Goal: Information Seeking & Learning: Check status

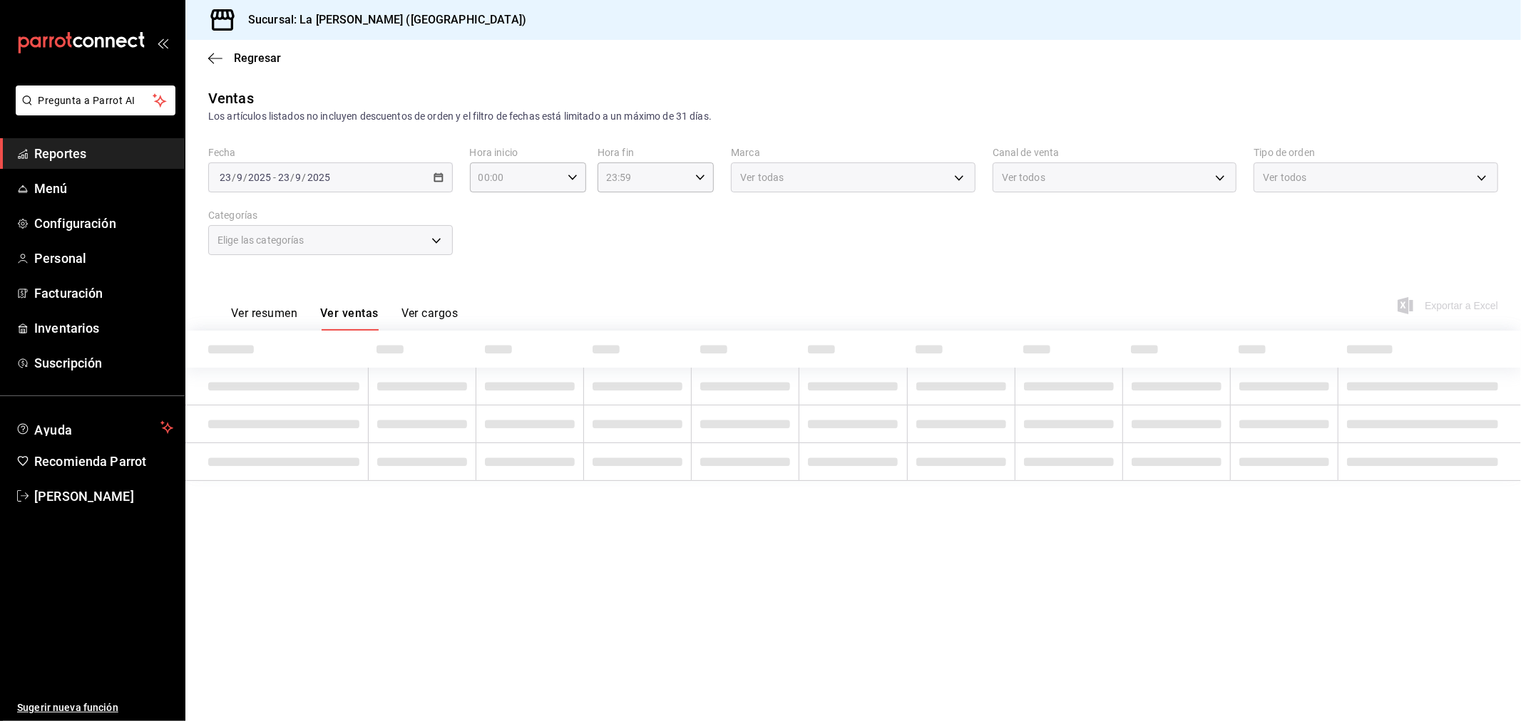
type input "10:00"
type input "04:59"
type input "999f802a-b8b1-4dcd-aac5-240a88f4f949"
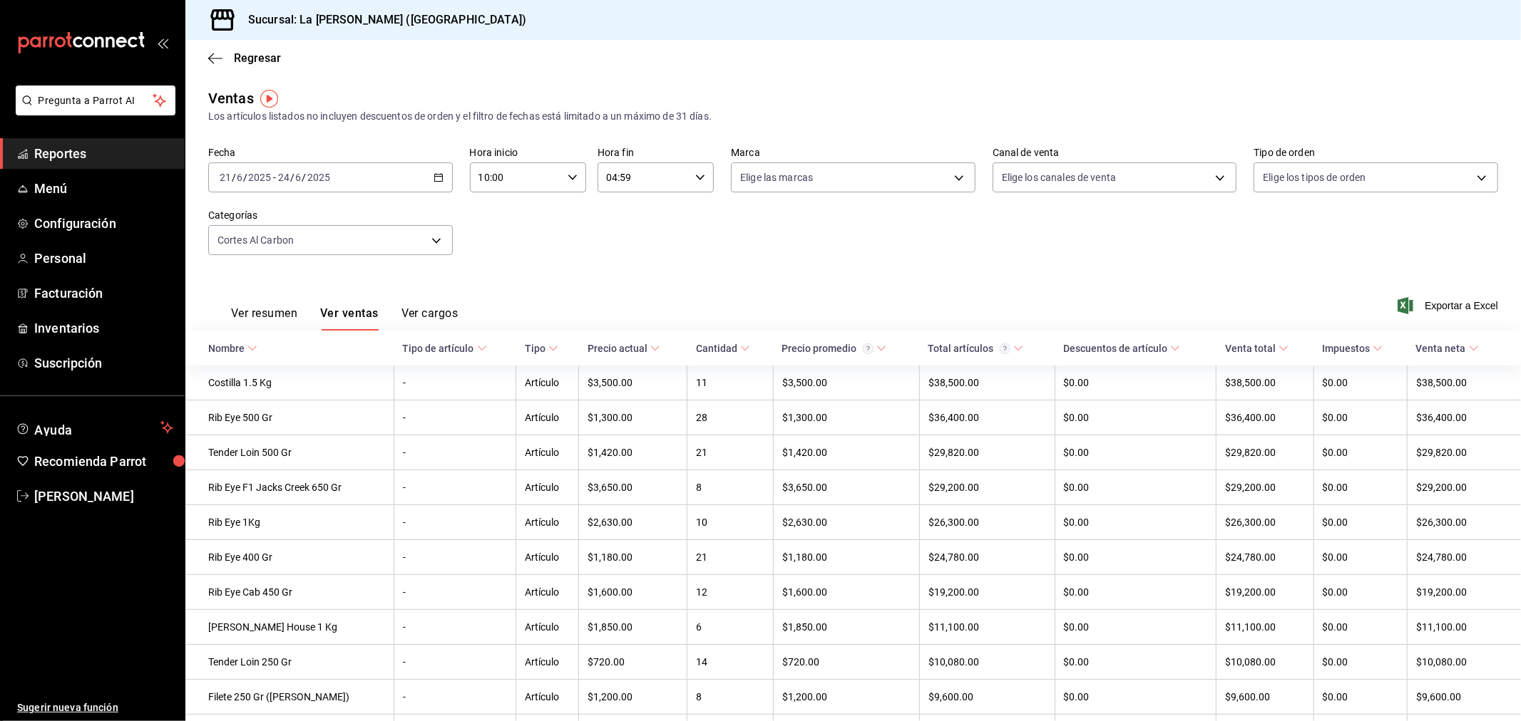
click at [382, 173] on div "[DATE] [DATE] - [DATE] [DATE]" at bounding box center [330, 178] width 245 height 30
click at [280, 346] on span "Rango de fechas" at bounding box center [275, 348] width 110 height 15
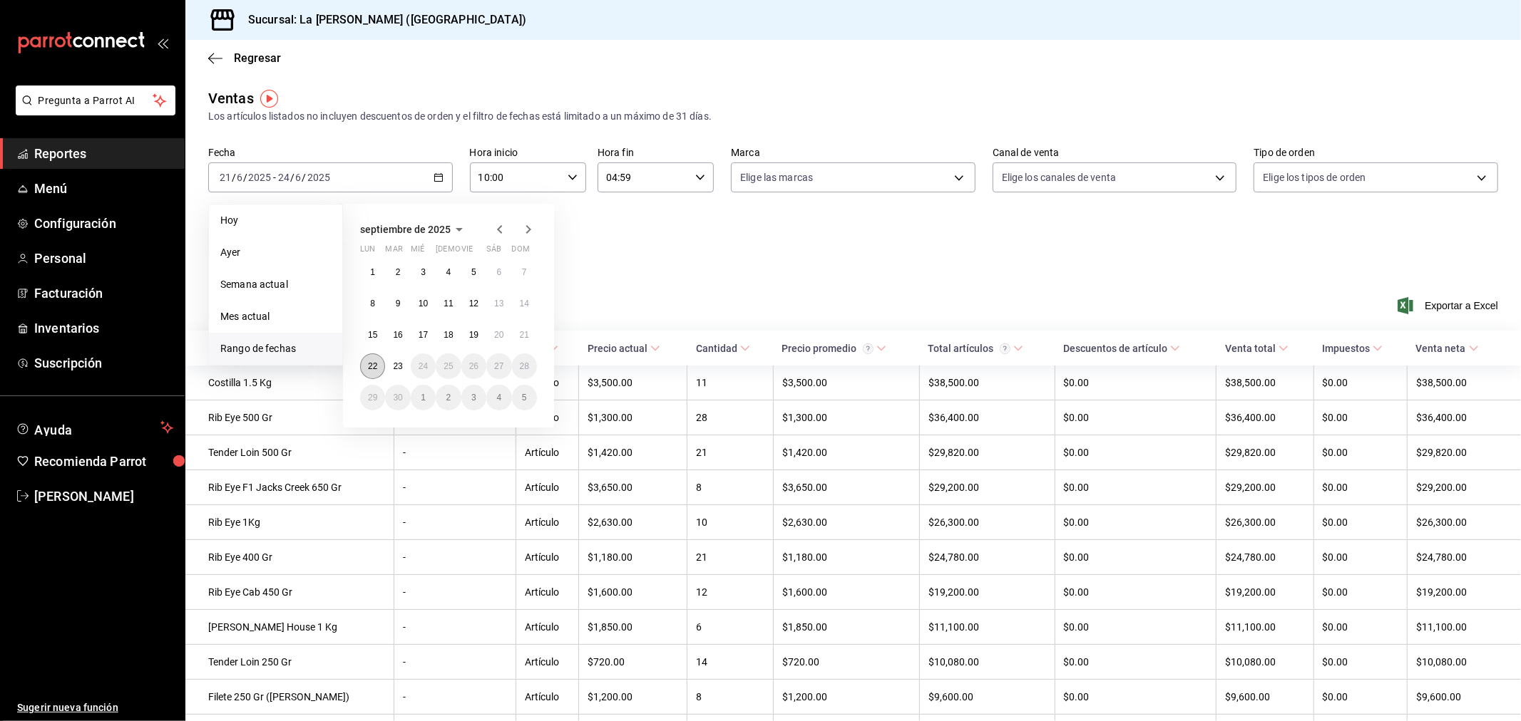
click at [379, 365] on button "22" at bounding box center [372, 367] width 25 height 26
click at [396, 366] on abbr "23" at bounding box center [397, 366] width 9 height 10
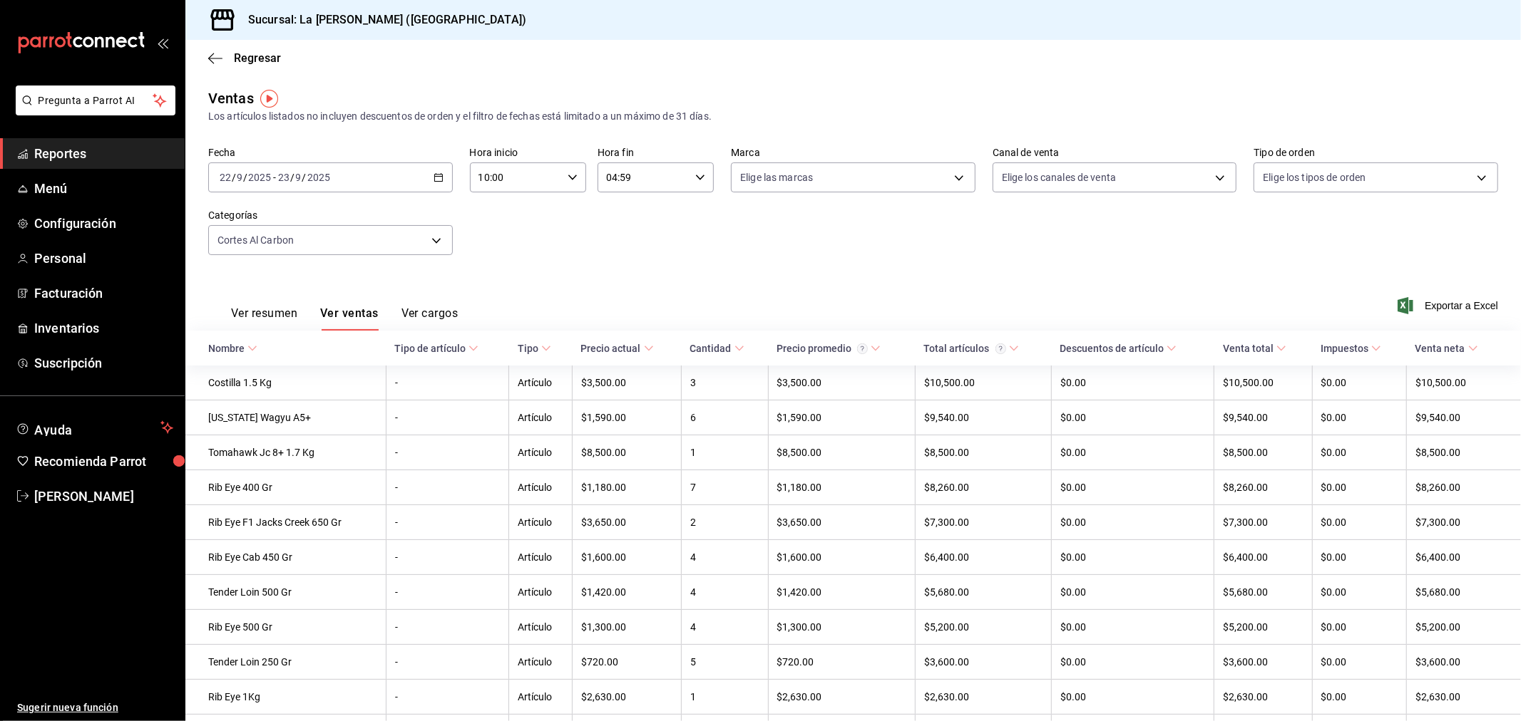
click at [519, 182] on input "10:00" at bounding box center [516, 177] width 92 height 29
click at [498, 214] on span "10" at bounding box center [495, 217] width 35 height 11
click at [669, 257] on div at bounding box center [760, 360] width 1521 height 721
click at [252, 48] on div "Regresar" at bounding box center [852, 58] width 1335 height 36
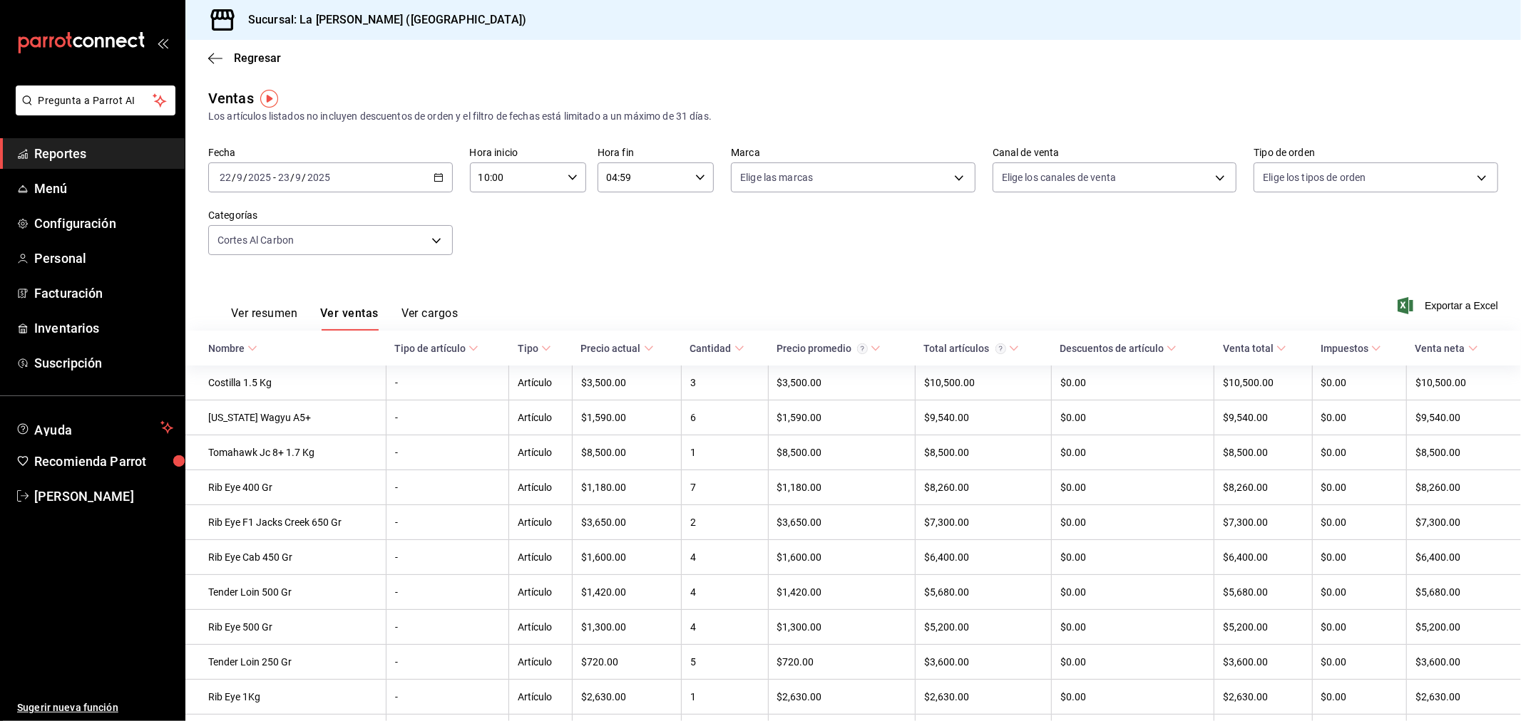
click at [280, 317] on button "Ver resumen" at bounding box center [264, 319] width 66 height 24
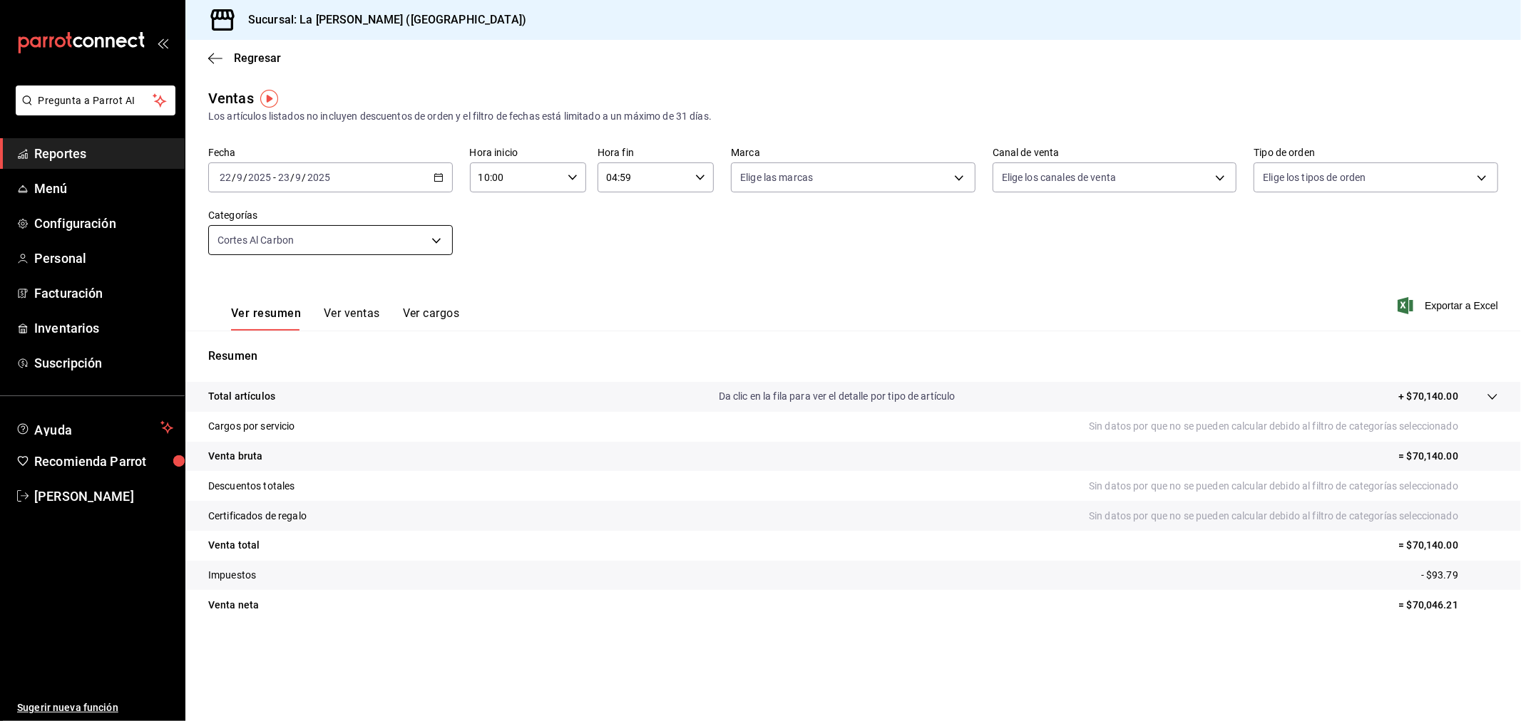
click at [355, 254] on body "Pregunta a Parrot AI Reportes Menú Configuración Personal Facturación Inventari…" at bounding box center [760, 360] width 1521 height 721
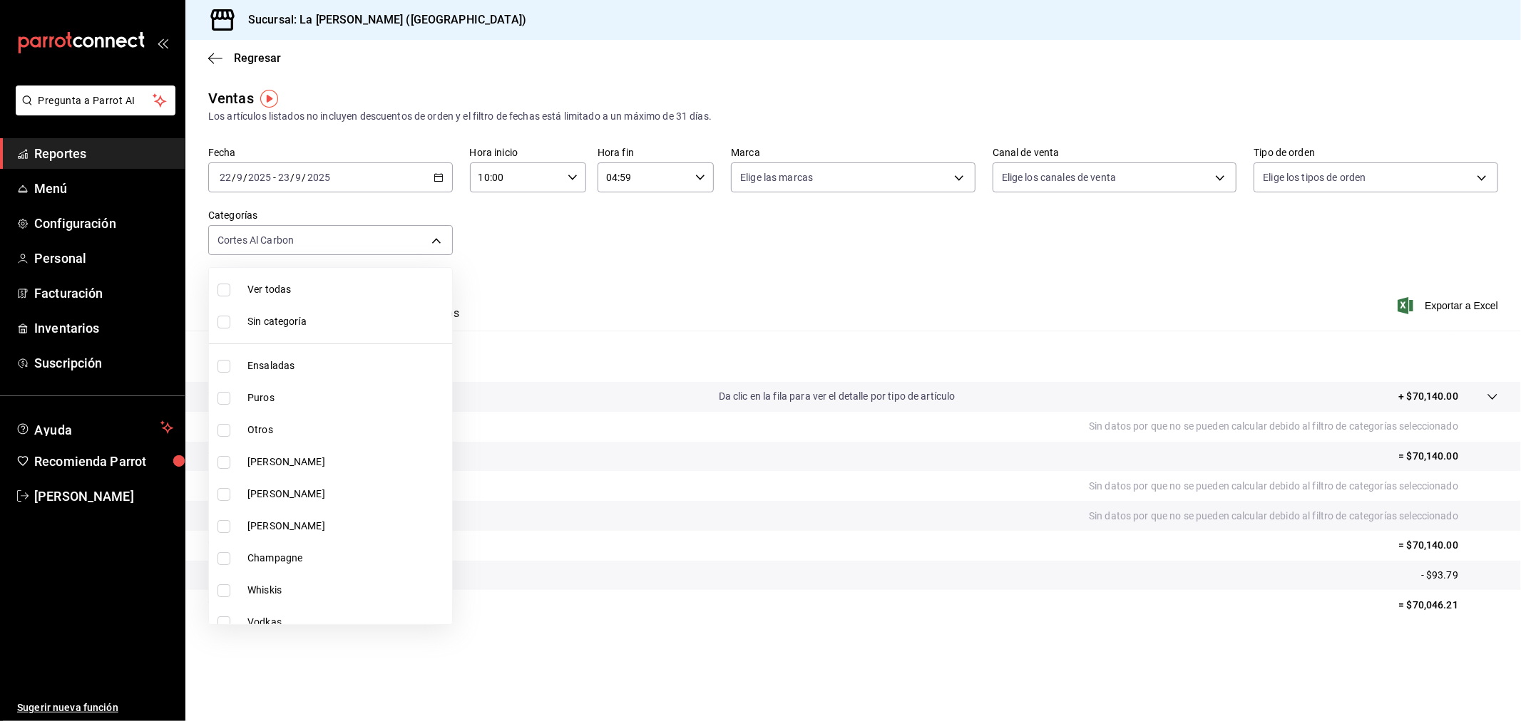
click at [357, 239] on div at bounding box center [760, 360] width 1521 height 721
click at [349, 243] on body "Pregunta a Parrot AI Reportes Menú Configuración Personal Facturación Inventari…" at bounding box center [760, 360] width 1521 height 721
click at [303, 306] on li "Sin categoría" at bounding box center [330, 322] width 243 height 32
checkbox input "true"
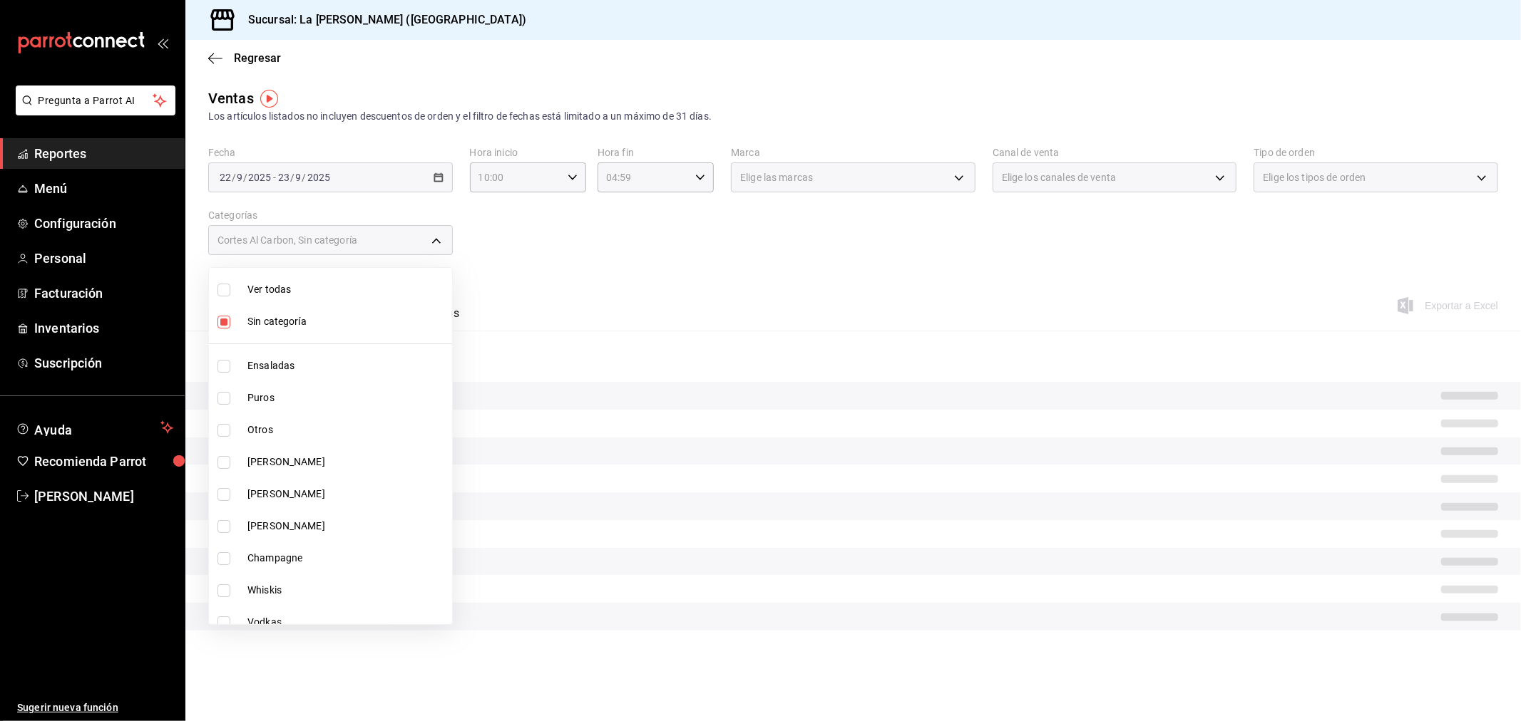
click at [298, 292] on span "Ver todas" at bounding box center [346, 289] width 199 height 15
type input "2090f425-4f83-43b7-8a5b-a268cdb56233,18ec9086-dcf8-41ec-b6a4-4dd86ace04e1,6055b…"
checkbox input "true"
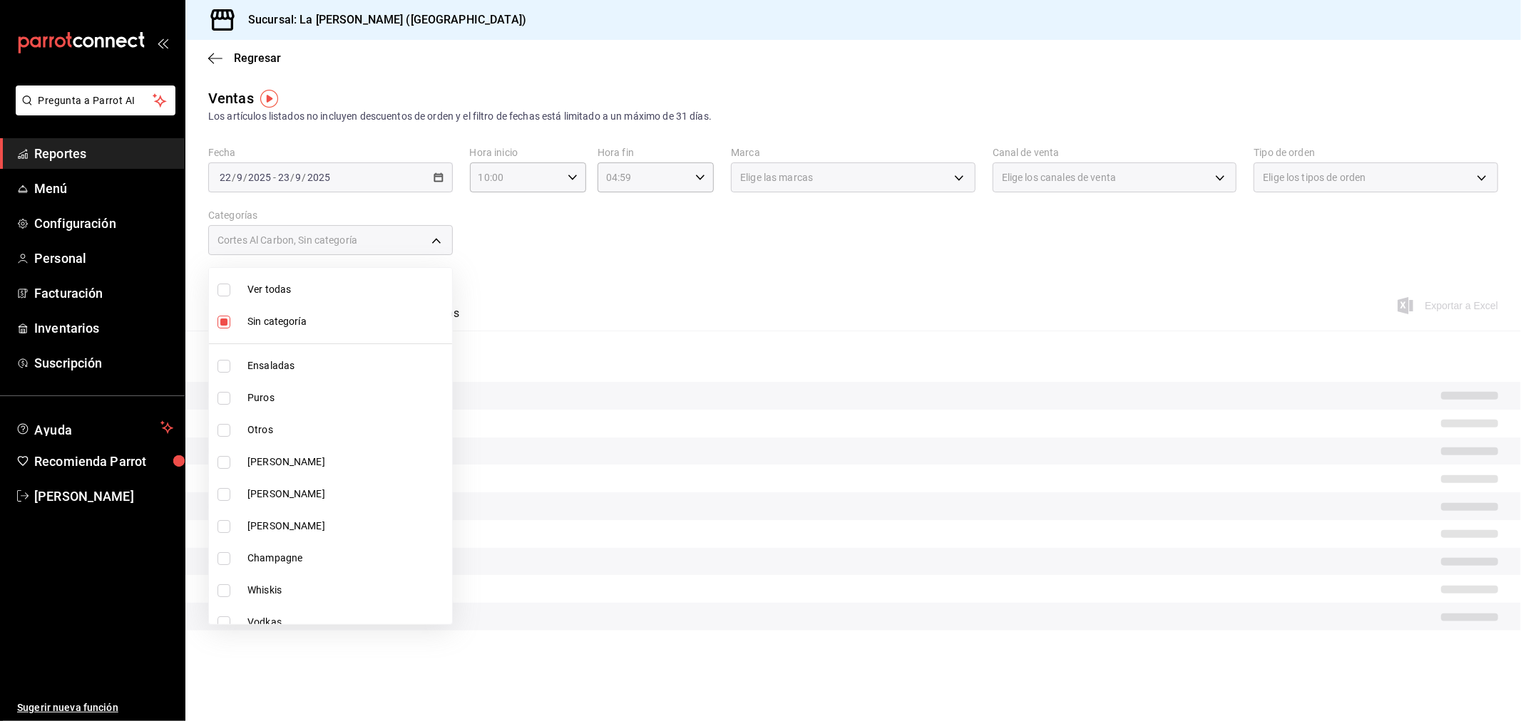
checkbox input "true"
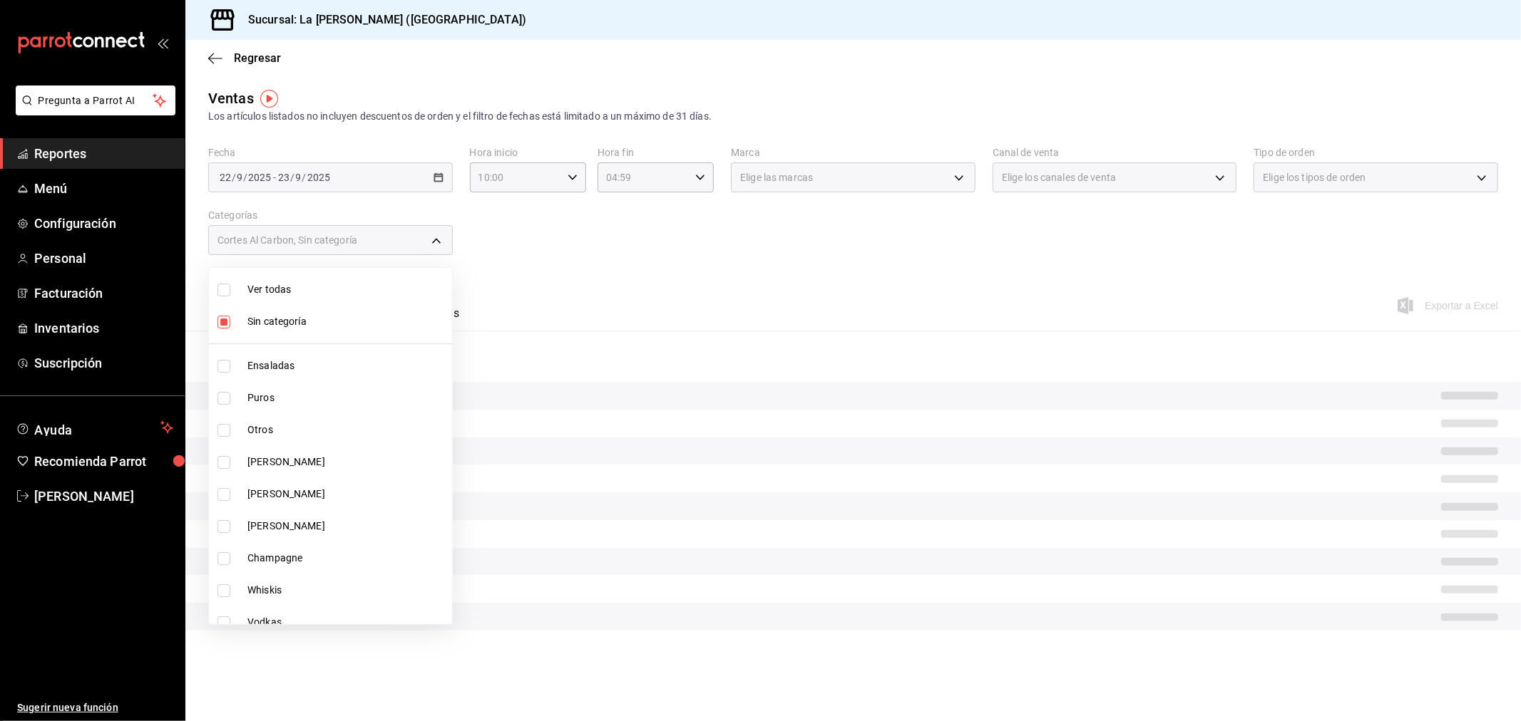
checkbox input "true"
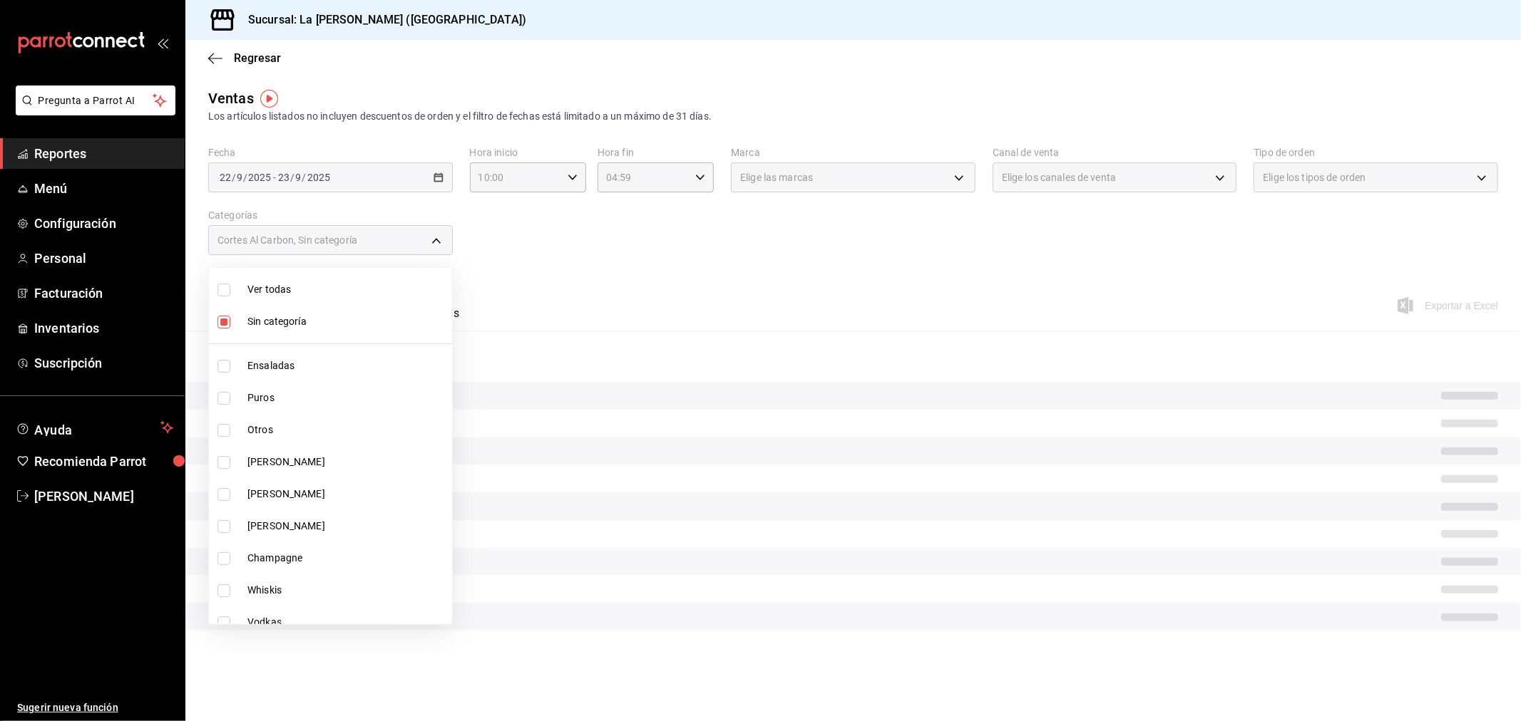
checkbox input "true"
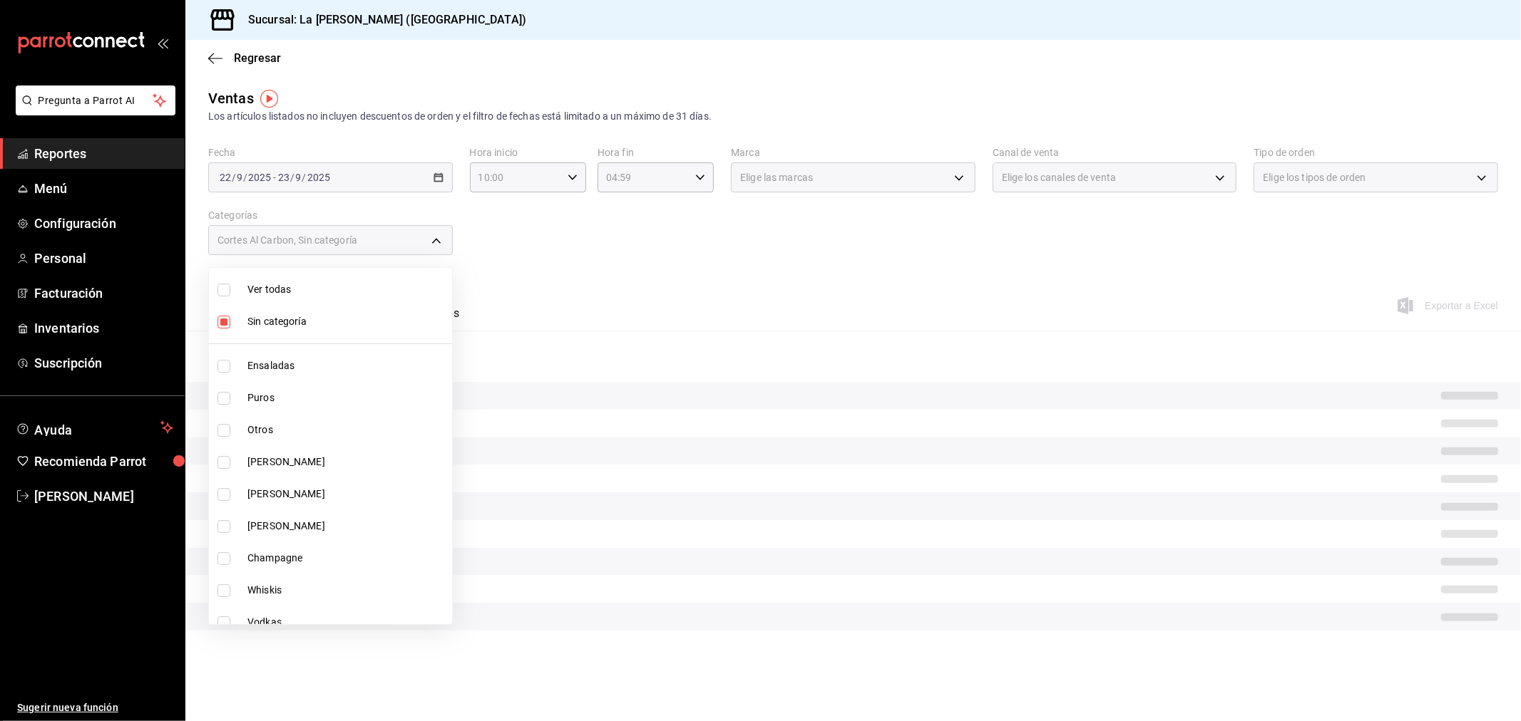
checkbox input "true"
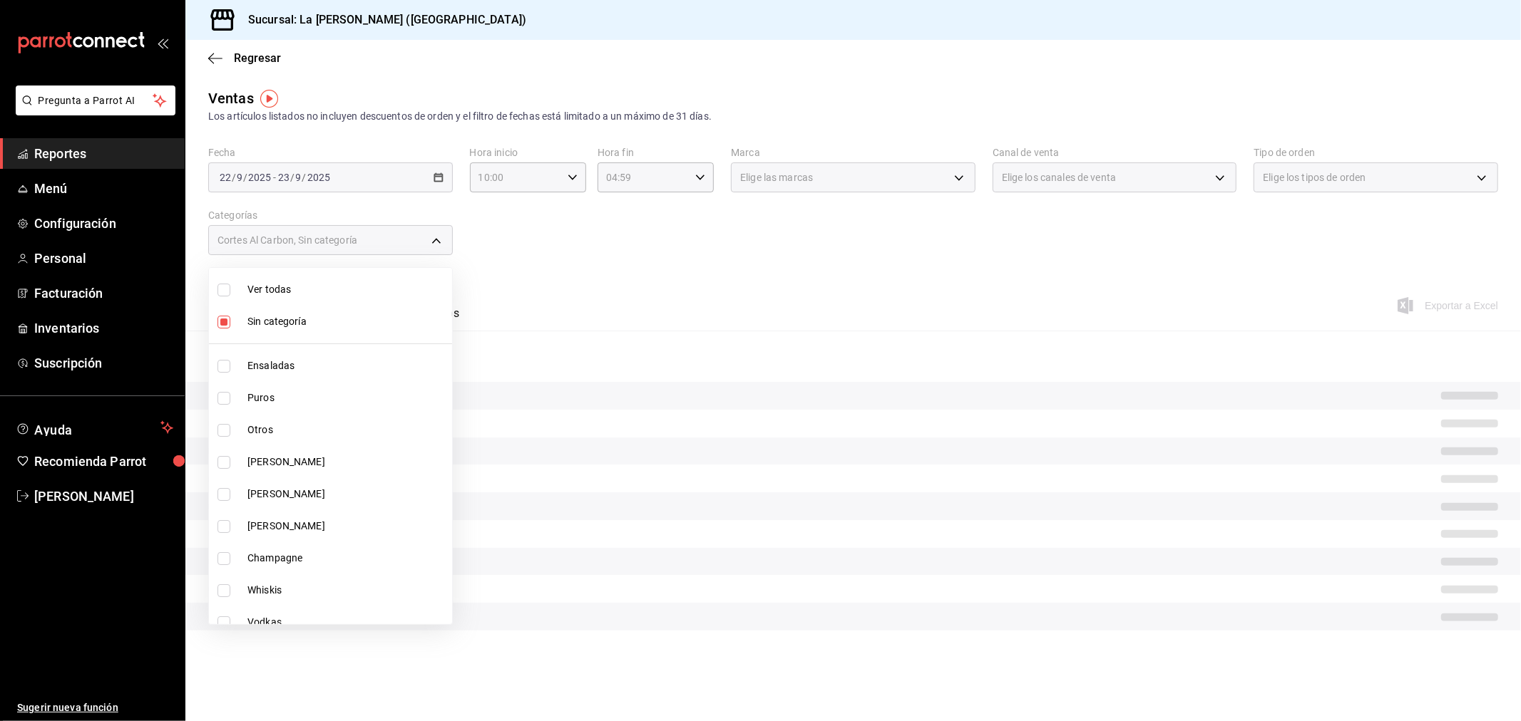
checkbox input "true"
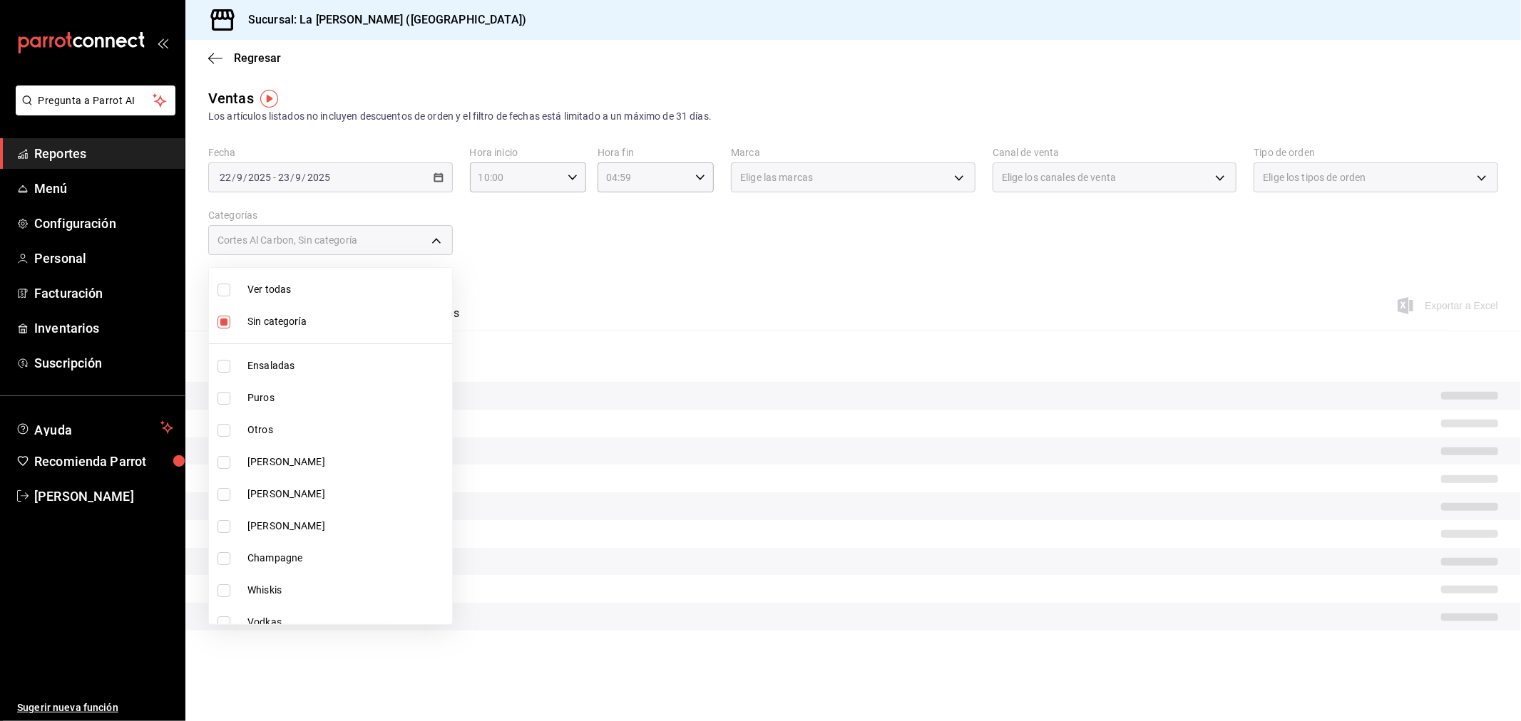
checkbox input "true"
click at [637, 233] on div at bounding box center [760, 360] width 1521 height 721
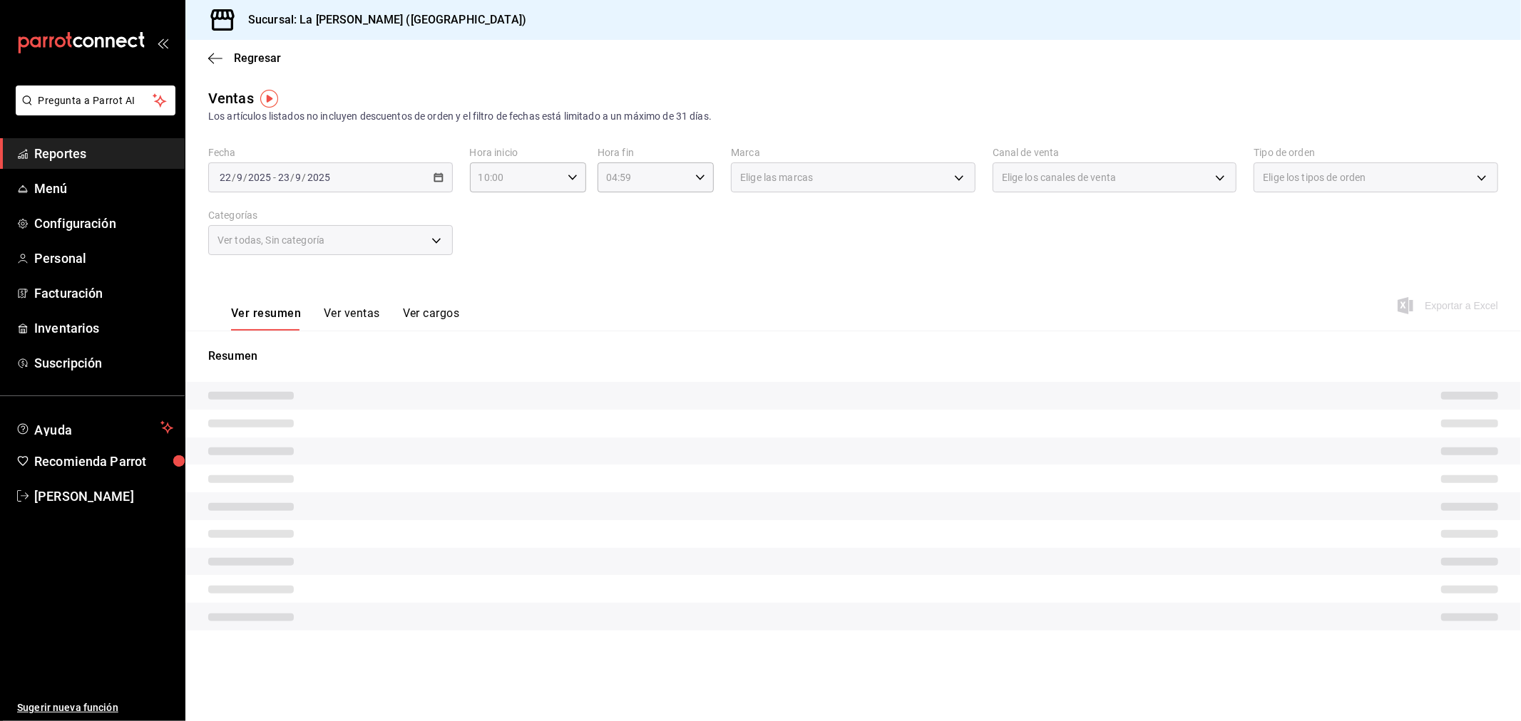
click at [387, 239] on div "Ver todas, Sin categoría" at bounding box center [330, 240] width 245 height 30
click at [440, 242] on div "Ver todas, Sin categoría" at bounding box center [330, 240] width 245 height 30
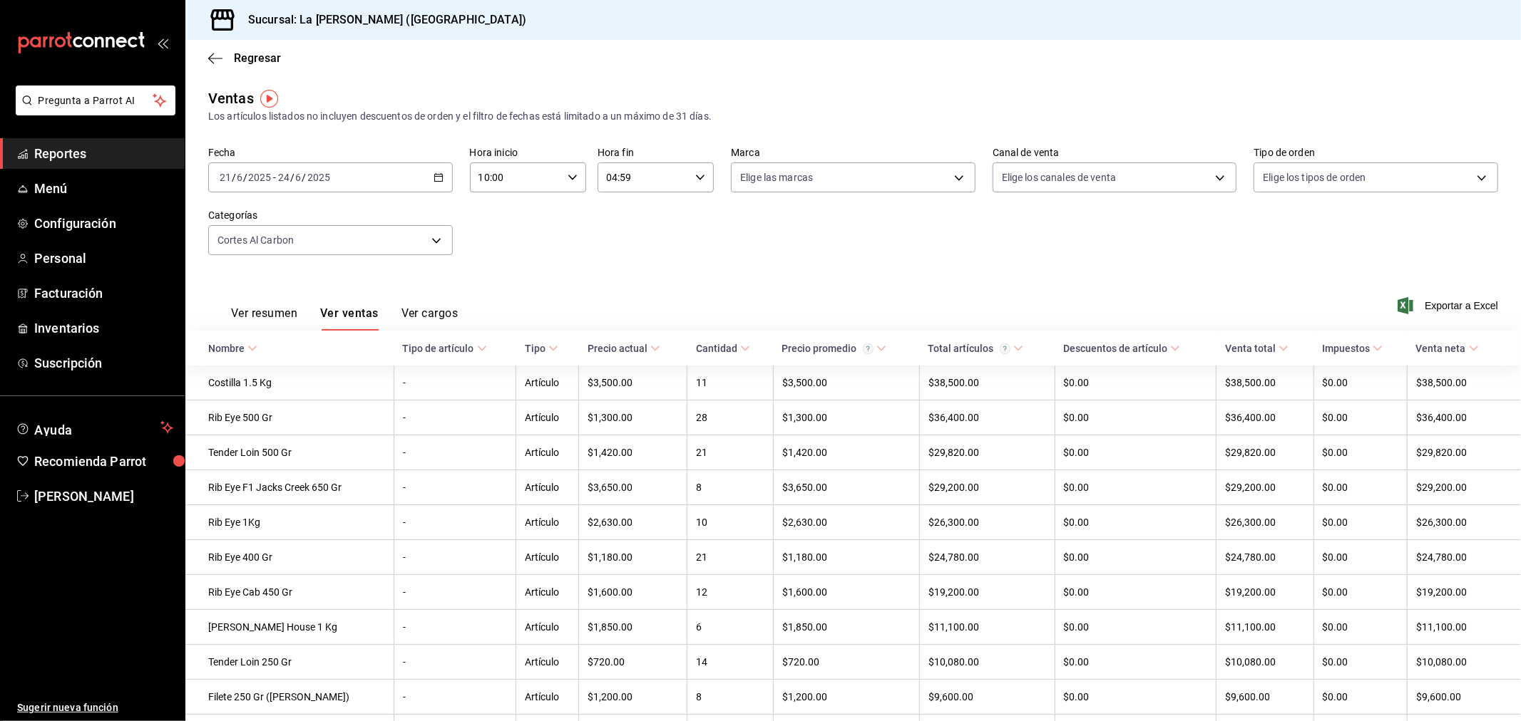
click at [275, 317] on button "Ver resumen" at bounding box center [264, 319] width 66 height 24
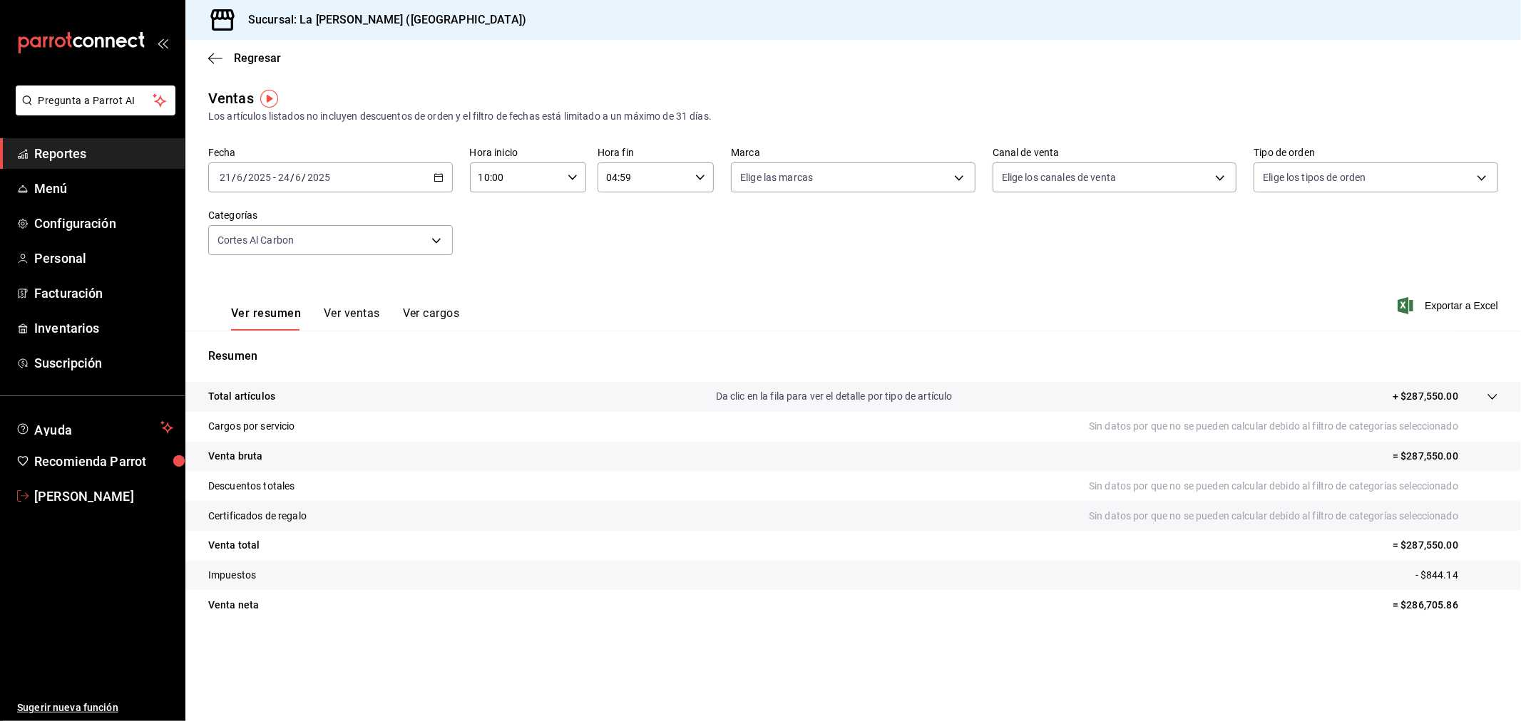
click at [56, 490] on span "[PERSON_NAME]" at bounding box center [103, 496] width 139 height 19
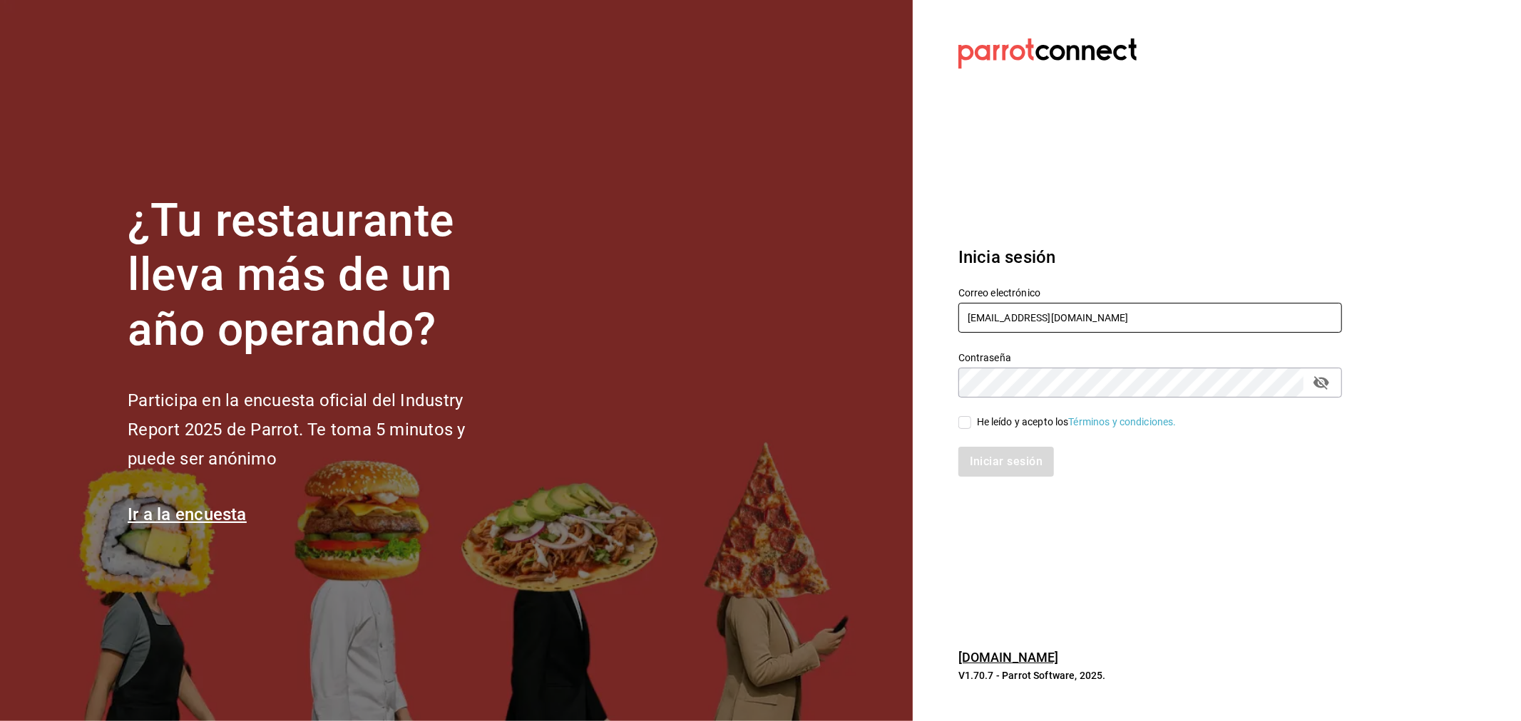
click at [1175, 312] on input "miguelfalcon2894@gmail.com" at bounding box center [1150, 318] width 384 height 30
type input "madacancun24@outlook.com"
click at [1002, 423] on div "He leído y acepto los Términos y condiciones." at bounding box center [1077, 422] width 200 height 15
click at [971, 423] on input "He leído y acepto los Términos y condiciones." at bounding box center [964, 422] width 13 height 13
checkbox input "true"
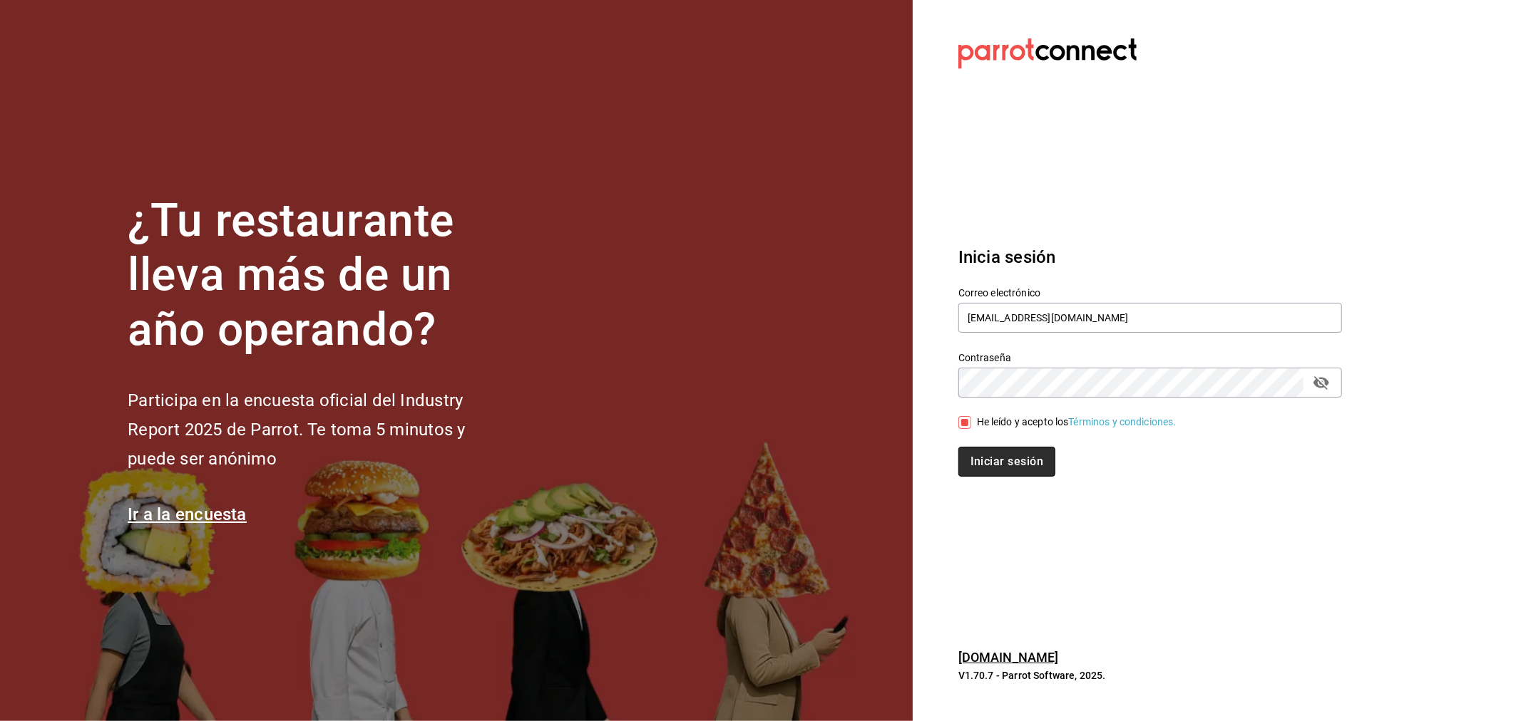
click at [1027, 464] on button "Iniciar sesión" at bounding box center [1006, 462] width 97 height 30
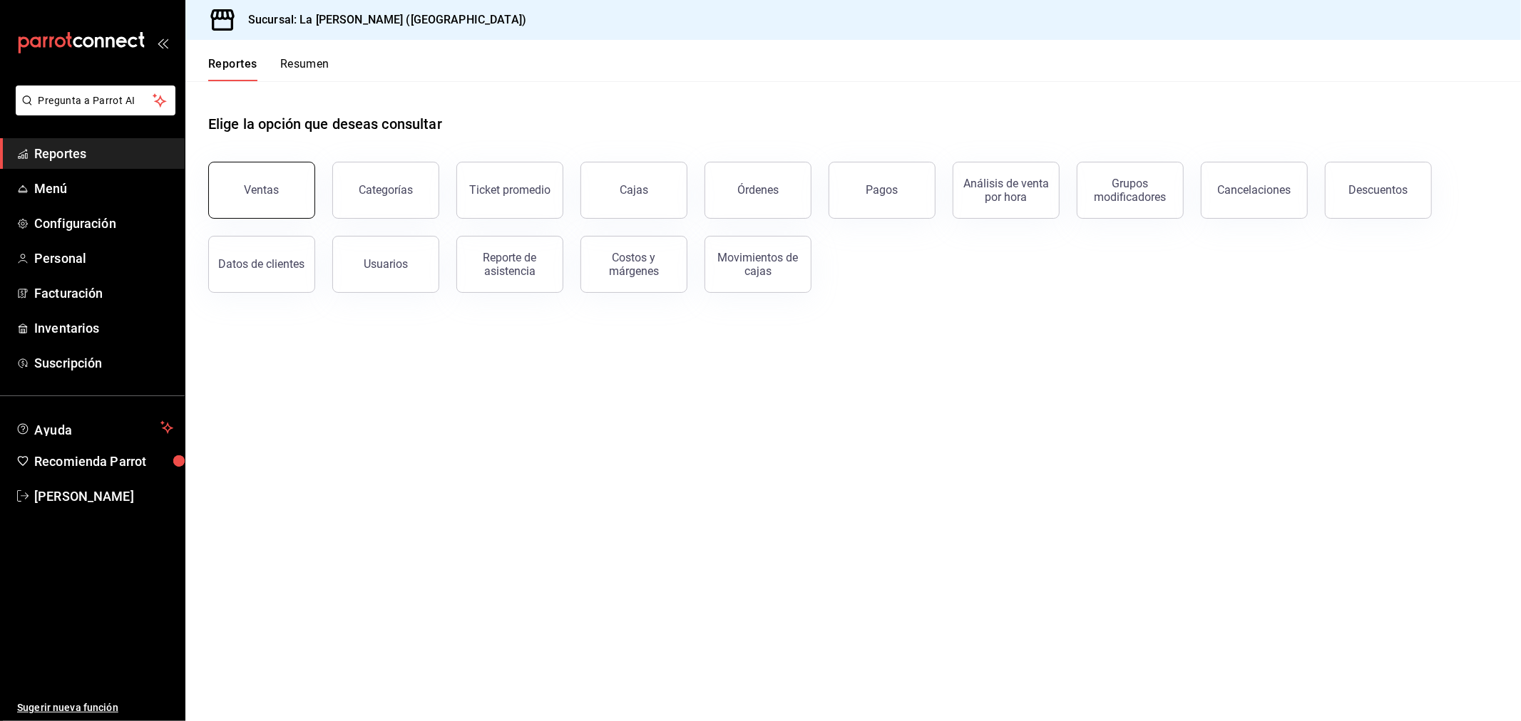
click at [255, 182] on button "Ventas" at bounding box center [261, 190] width 107 height 57
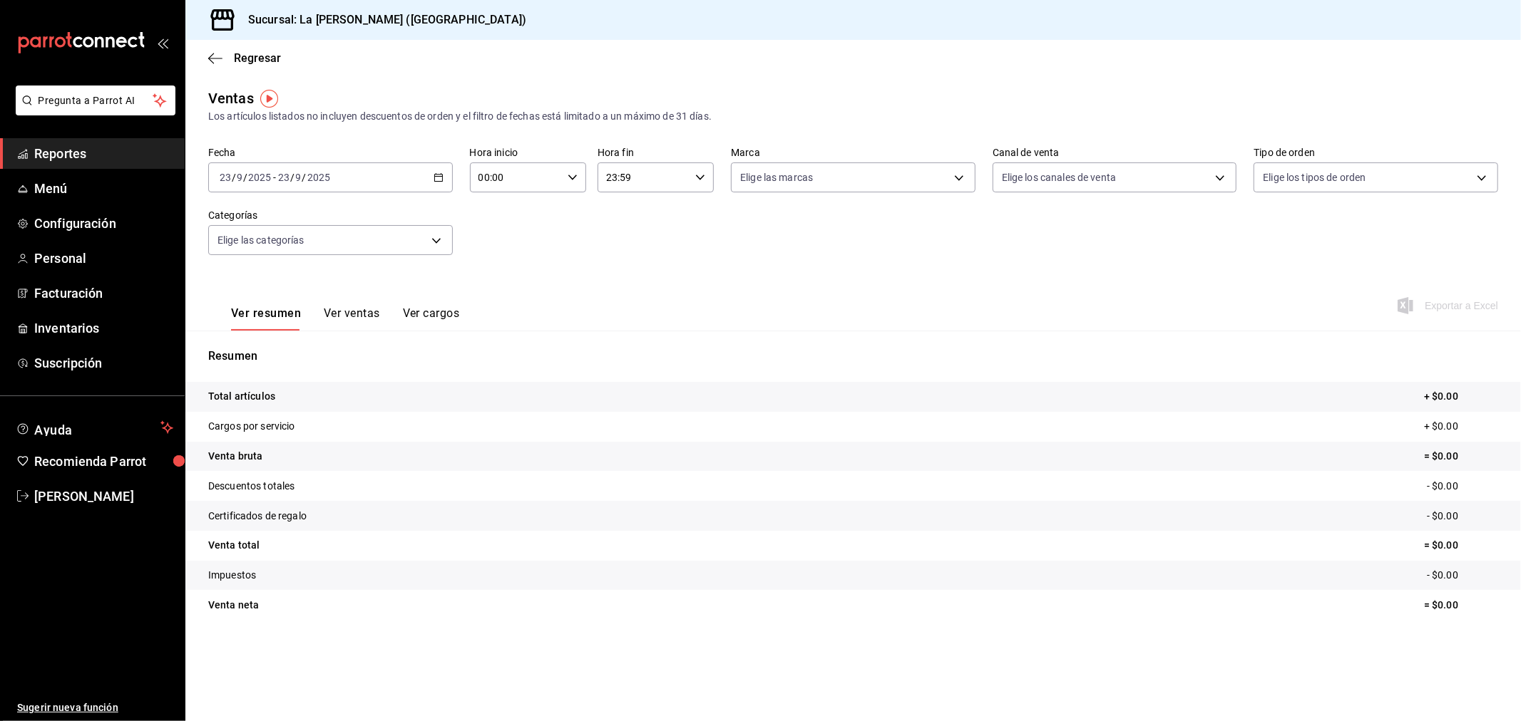
click at [381, 184] on div "2025-09-23 23 / 9 / 2025 - 2025-09-23 23 / 9 / 2025" at bounding box center [330, 178] width 245 height 30
click at [291, 348] on span "Rango de fechas" at bounding box center [275, 348] width 110 height 15
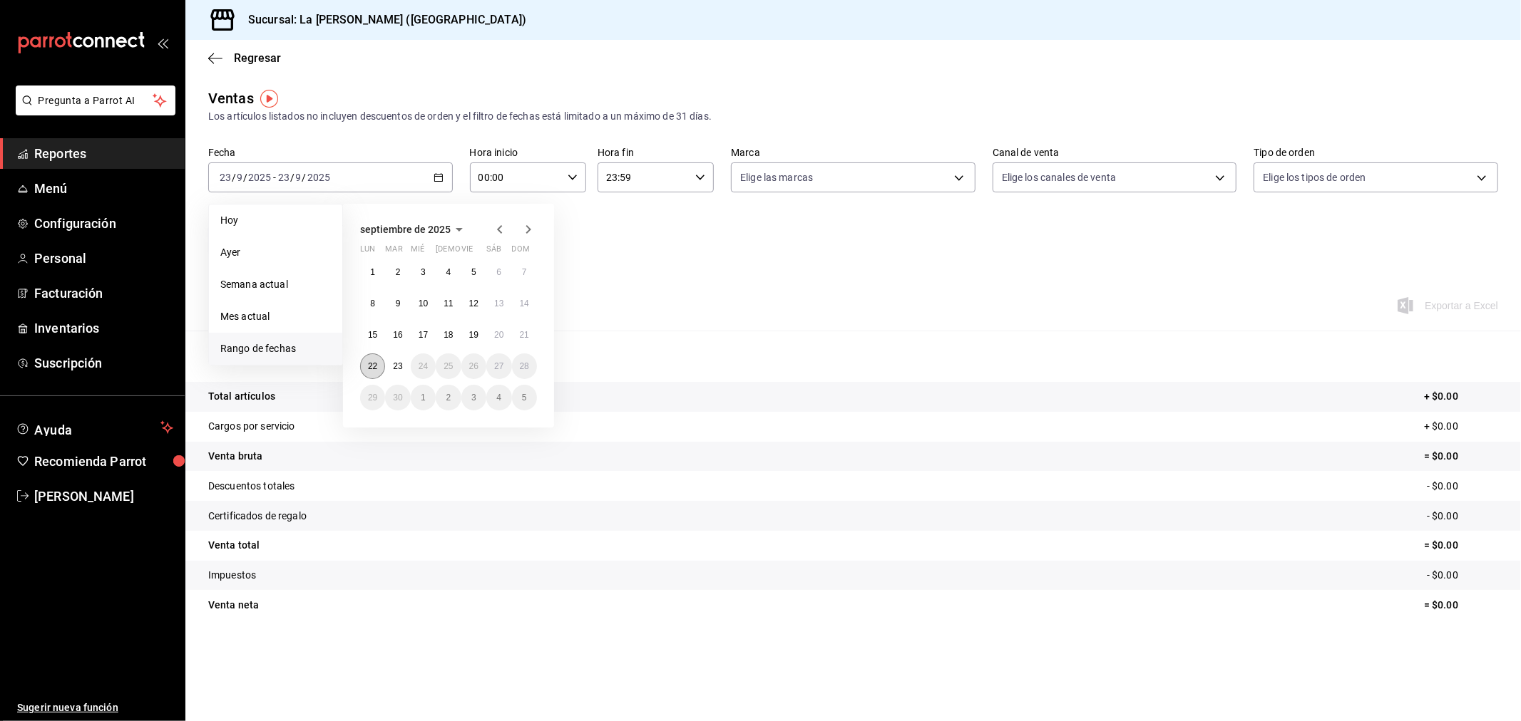
click at [369, 361] on abbr "22" at bounding box center [372, 366] width 9 height 10
drag, startPoint x: 395, startPoint y: 365, endPoint x: 433, endPoint y: 317, distance: 61.3
click at [394, 365] on abbr "23" at bounding box center [397, 366] width 9 height 10
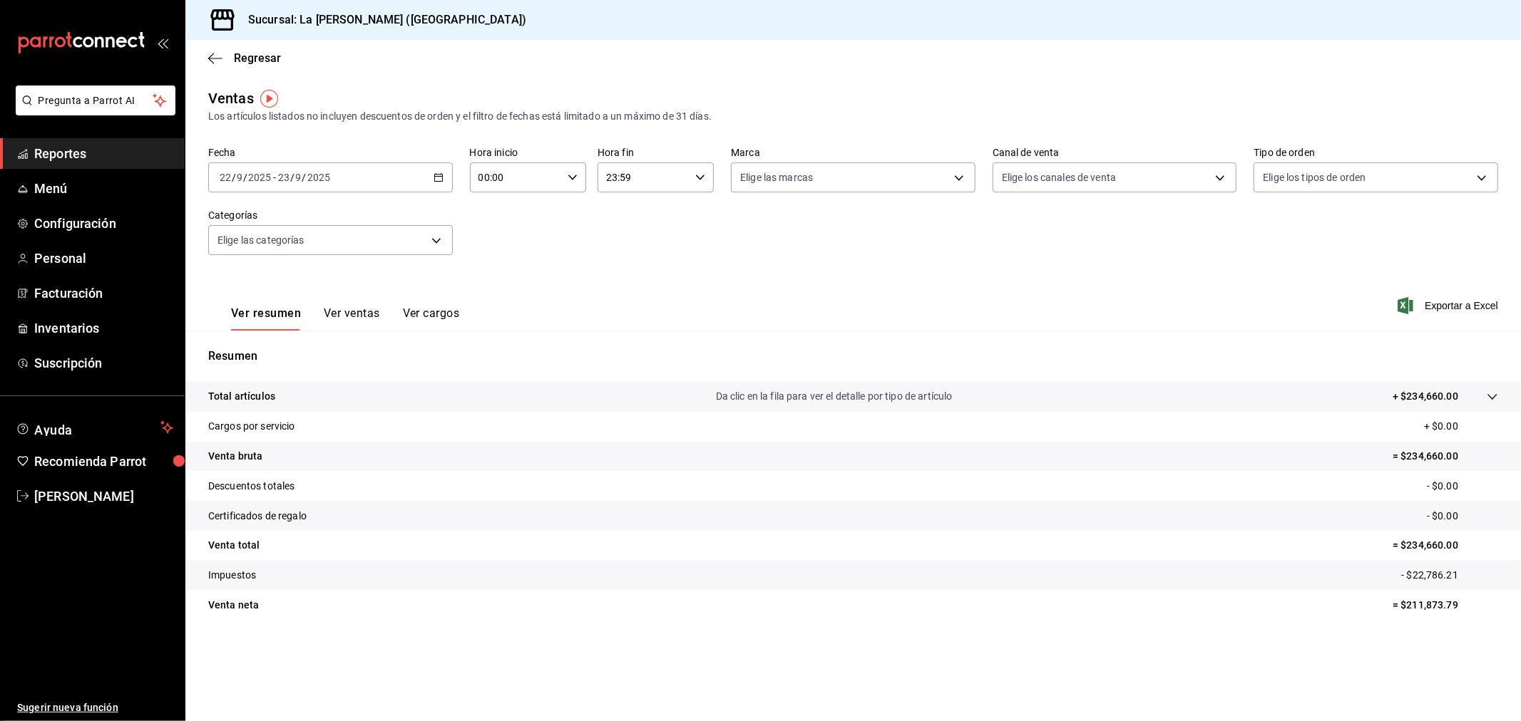
click at [535, 184] on input "00:00" at bounding box center [516, 177] width 92 height 29
click at [500, 240] on span "10" at bounding box center [499, 240] width 36 height 11
type input "10:00"
click at [664, 174] on div at bounding box center [760, 360] width 1521 height 721
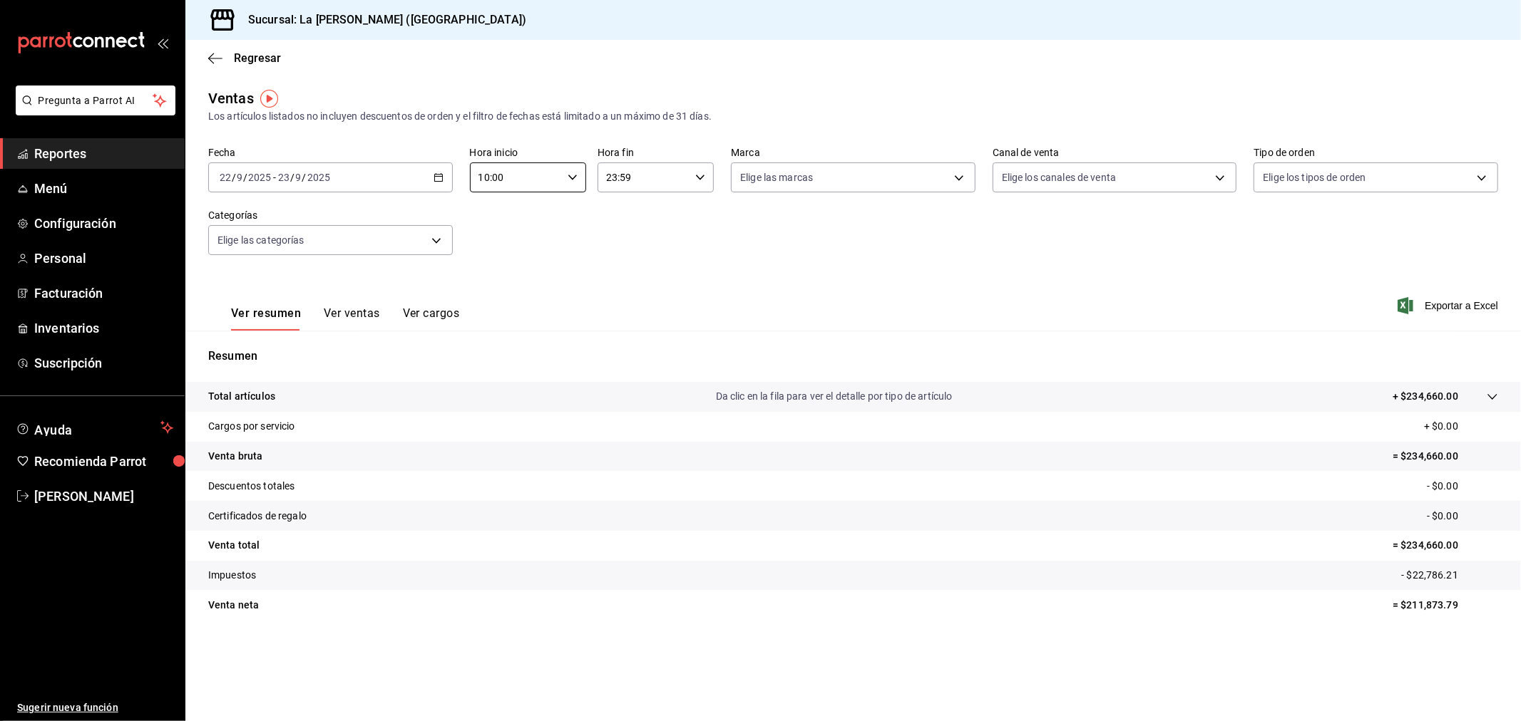
click at [658, 176] on input "23:59" at bounding box center [643, 177] width 92 height 29
click at [627, 289] on span "04" at bounding box center [627, 285] width 36 height 11
type input "04:59"
click at [820, 257] on div at bounding box center [760, 360] width 1521 height 721
